Goal: Task Accomplishment & Management: Manage account settings

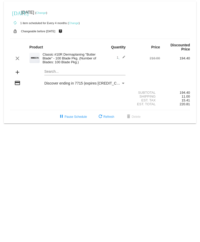
click at [74, 24] on link "Change" at bounding box center [74, 23] width 10 height 3
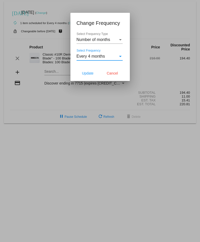
click at [119, 57] on div "Select Frequency" at bounding box center [120, 56] width 5 height 5
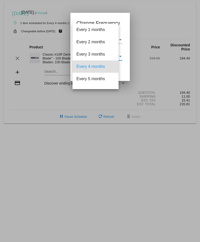
scroll to position [10, 0]
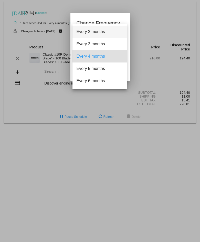
click at [107, 32] on span "Every 2 months" at bounding box center [100, 32] width 46 height 12
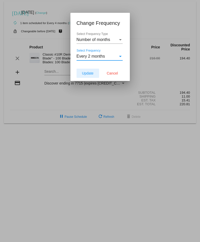
click at [83, 73] on span "Update" at bounding box center [88, 73] width 12 height 4
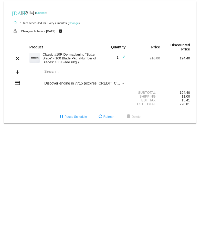
click at [46, 13] on link "Change" at bounding box center [41, 12] width 10 height 3
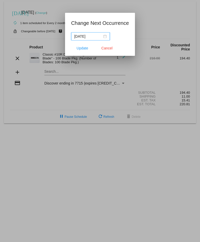
click at [80, 38] on input "[DATE]" at bounding box center [88, 37] width 28 height 6
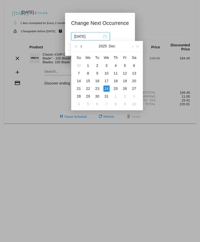
click at [82, 45] on button "button" at bounding box center [82, 46] width 6 height 10
click at [133, 47] on span "button" at bounding box center [132, 46] width 3 height 3
click at [89, 96] on div "24" at bounding box center [88, 96] width 6 height 6
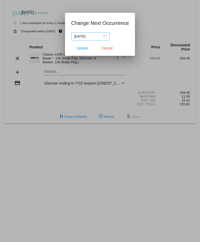
click at [104, 36] on div "[DATE]" at bounding box center [90, 37] width 33 height 6
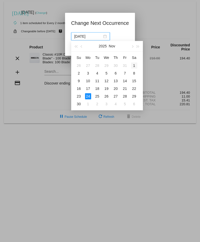
click at [133, 65] on div "1" at bounding box center [134, 66] width 6 height 6
type input "[DATE]"
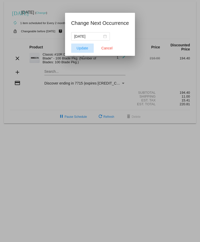
click at [82, 50] on button "Update" at bounding box center [82, 48] width 23 height 9
